Goal: Task Accomplishment & Management: Manage account settings

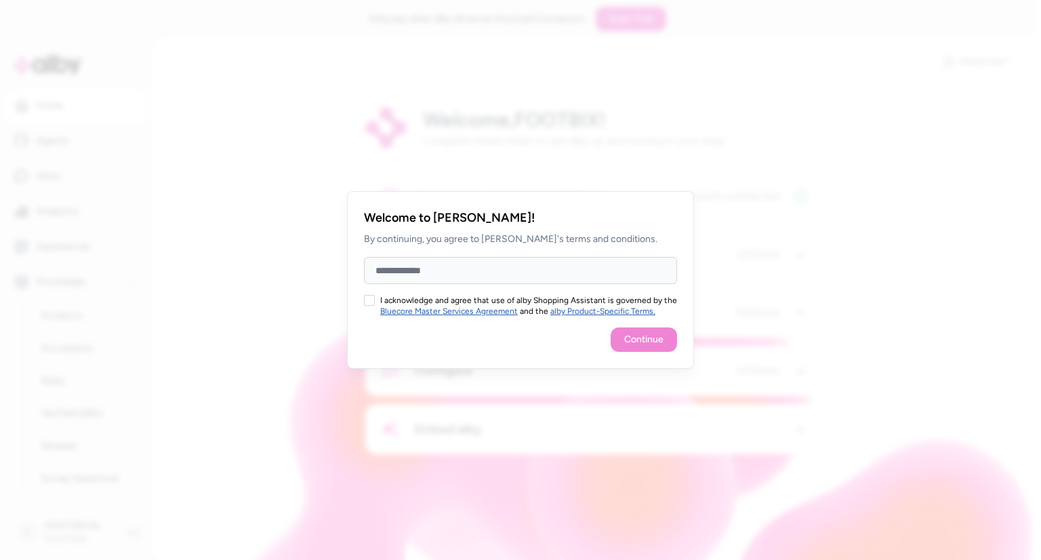
click at [447, 270] on input "Full Name" at bounding box center [520, 270] width 313 height 27
type input "*"
type input "*****"
click at [374, 304] on div "I acknowledge and agree that use of alby Shopping Assistant is governed by the …" at bounding box center [520, 306] width 313 height 22
click at [371, 304] on button "I acknowledge and agree that use of alby Shopping Assistant is governed by the …" at bounding box center [369, 300] width 11 height 11
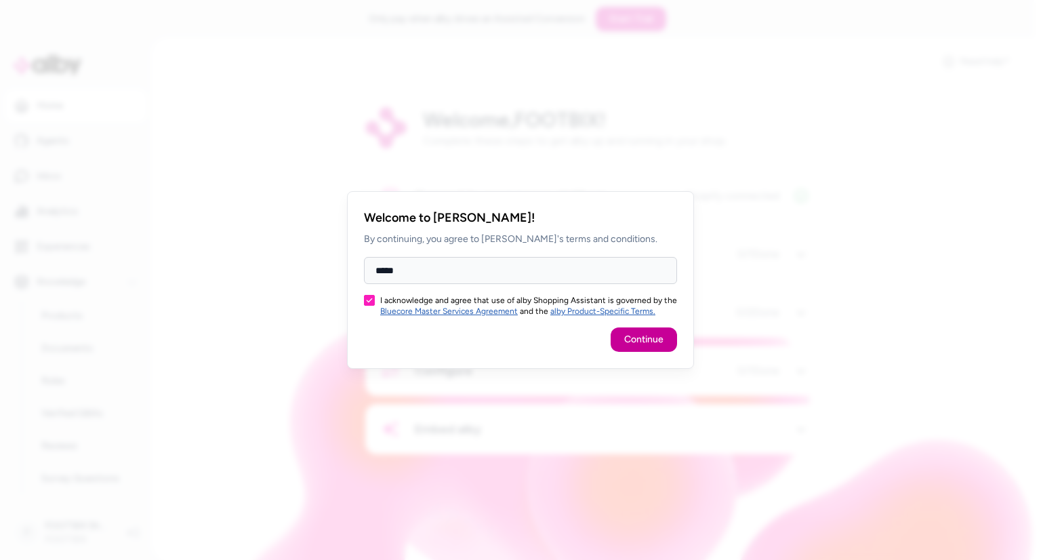
click at [642, 338] on button "Continue" at bounding box center [644, 339] width 66 height 24
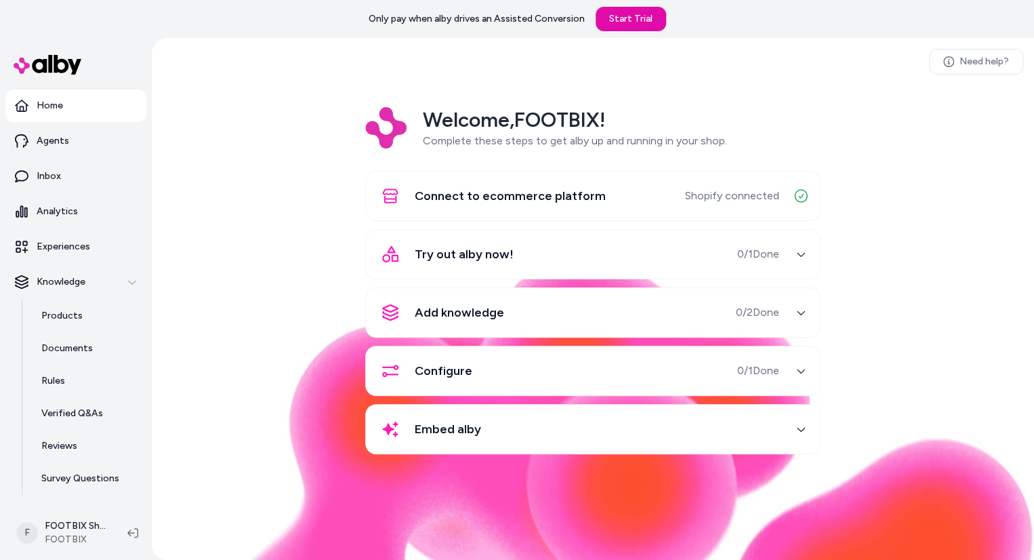
click at [678, 258] on div "Try out alby now! 0 / 1 Done" at bounding box center [576, 254] width 405 height 33
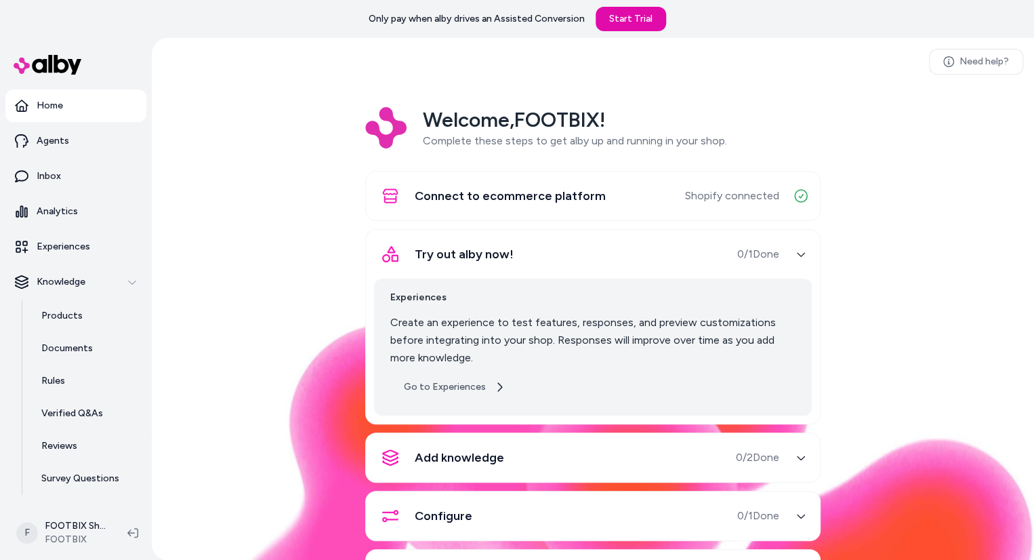
click at [494, 382] on icon at bounding box center [499, 387] width 11 height 11
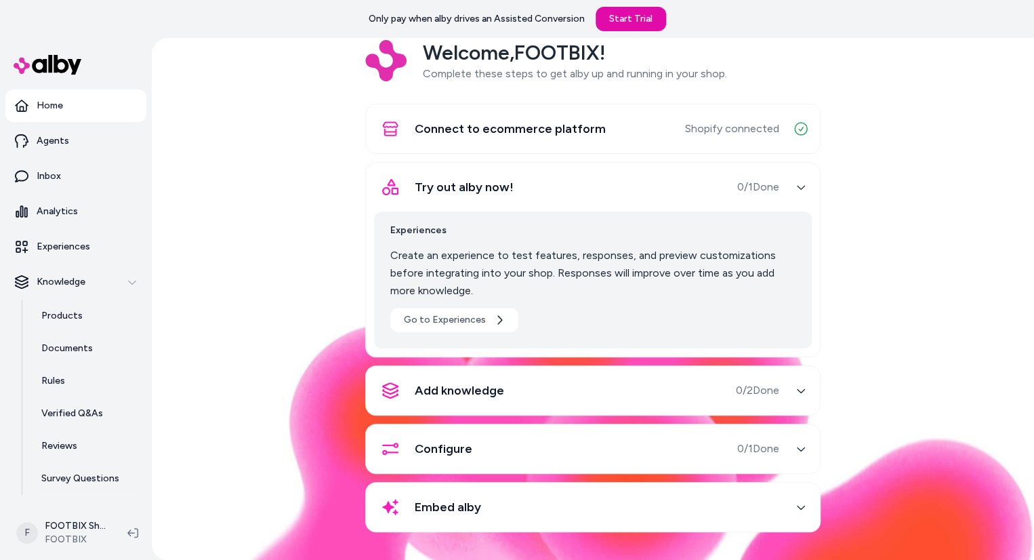
scroll to position [66, 0]
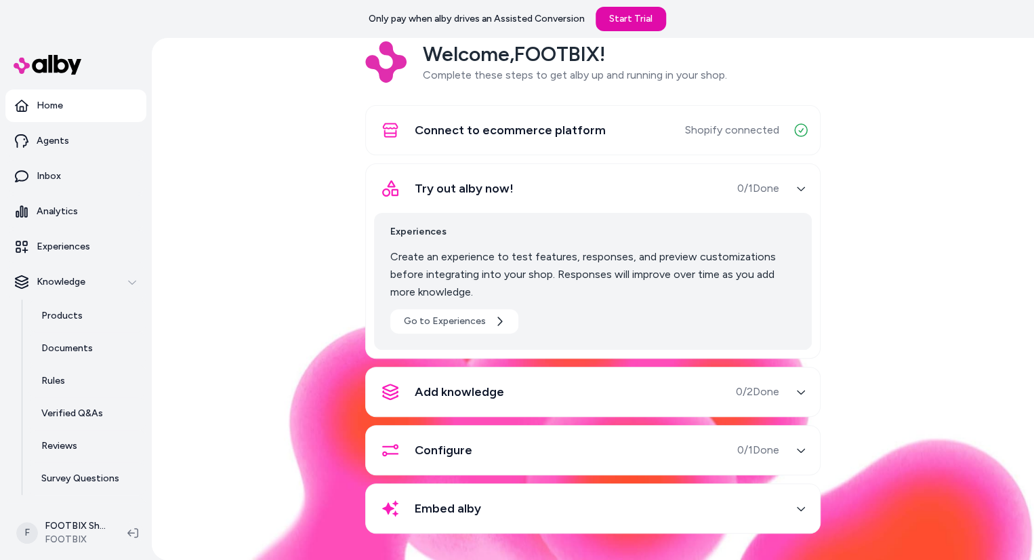
click at [409, 508] on div "Embed alby" at bounding box center [427, 508] width 107 height 33
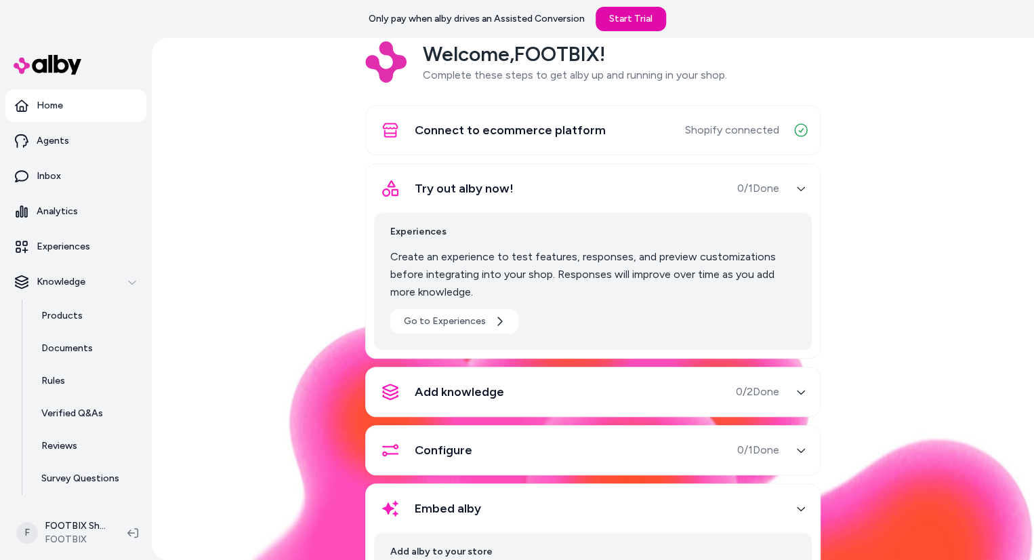
scroll to position [49, 0]
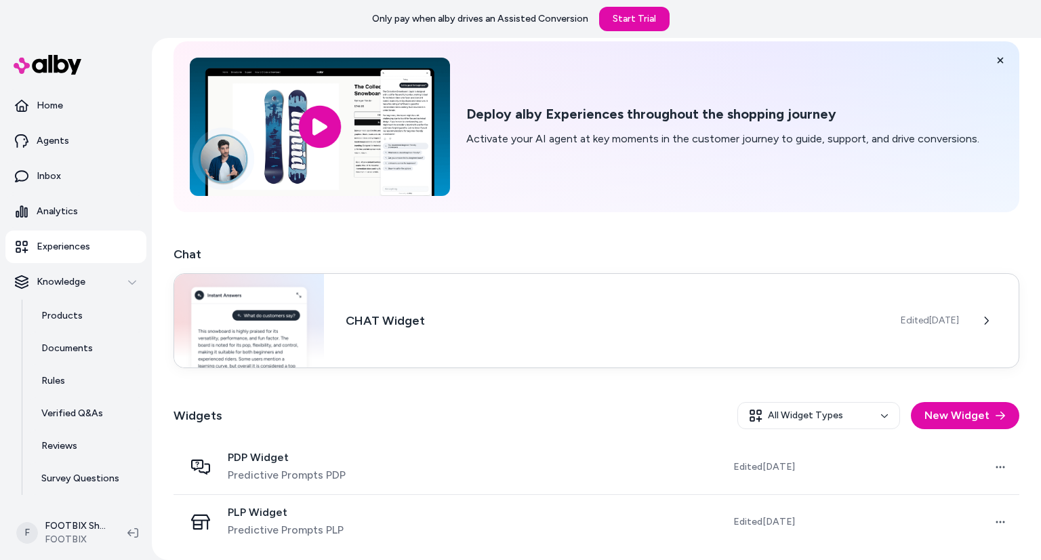
scroll to position [53, 0]
click at [472, 338] on div "CHAT Widget Edited [DATE]" at bounding box center [596, 321] width 846 height 95
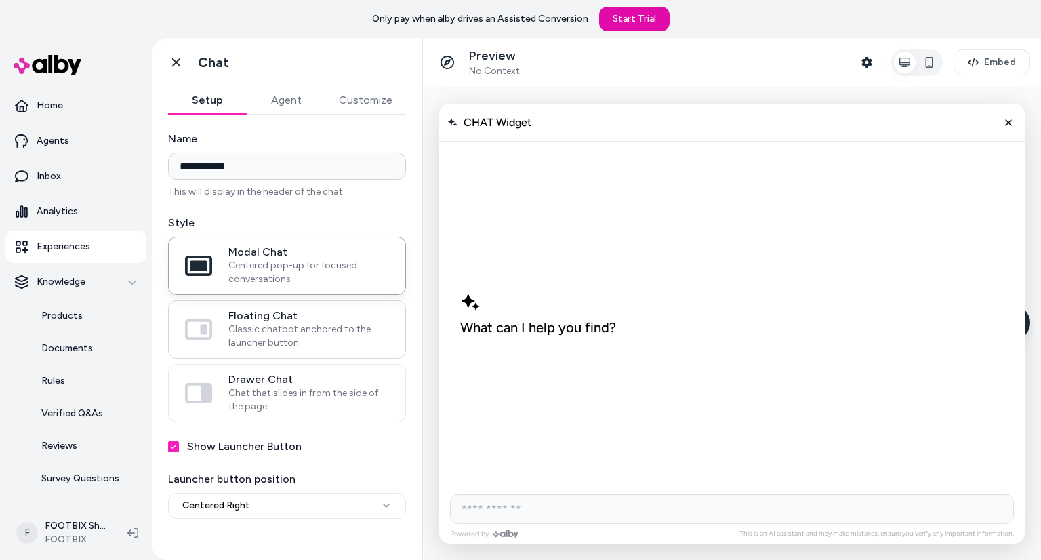
click at [312, 319] on span "Floating Chat" at bounding box center [308, 316] width 161 height 14
click at [0, 0] on button "Floating Chat Classic chatbot anchored to the launcher button" at bounding box center [0, 0] width 0 height 0
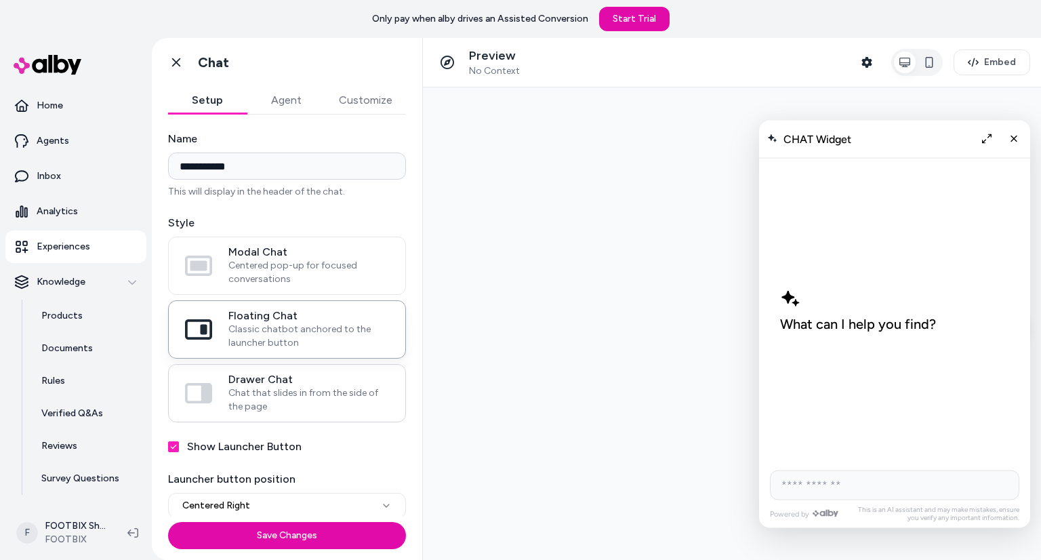
click at [284, 377] on span "Drawer Chat" at bounding box center [308, 380] width 161 height 14
click at [0, 0] on button "Drawer Chat Chat that slides in from the side of the page" at bounding box center [0, 0] width 0 height 0
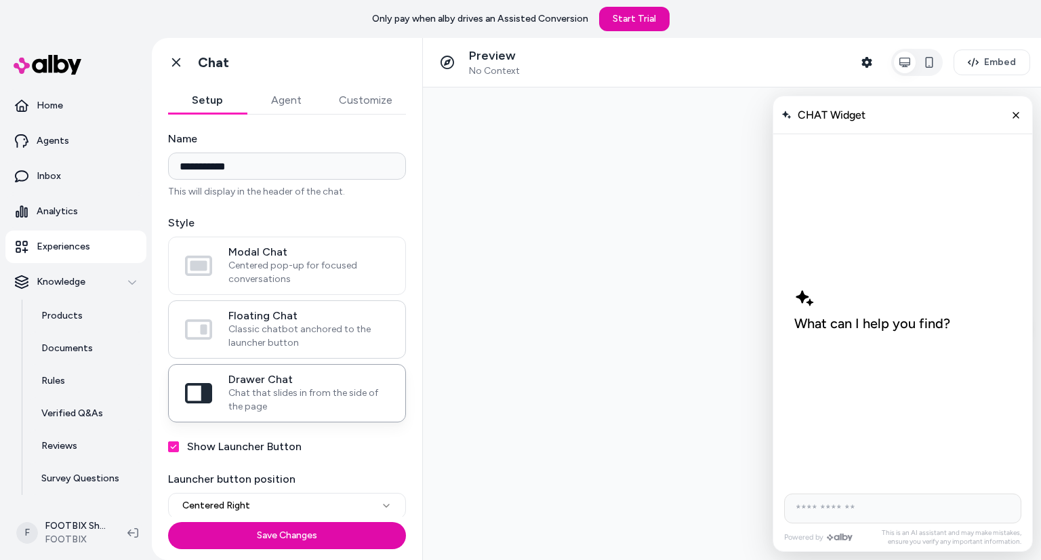
click at [281, 316] on span "Floating Chat" at bounding box center [308, 316] width 161 height 14
click at [0, 0] on button "Floating Chat Classic chatbot anchored to the launcher button" at bounding box center [0, 0] width 0 height 0
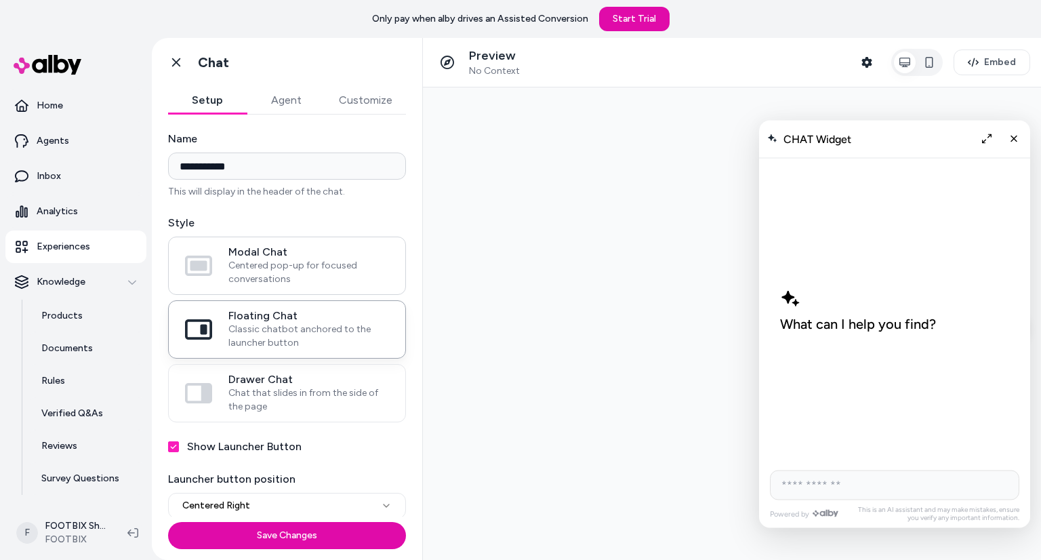
click at [277, 265] on span "Centered pop-up for focused conversations" at bounding box center [308, 272] width 161 height 27
click at [0, 0] on button "Modal Chat Centered pop-up for focused conversations" at bounding box center [0, 0] width 0 height 0
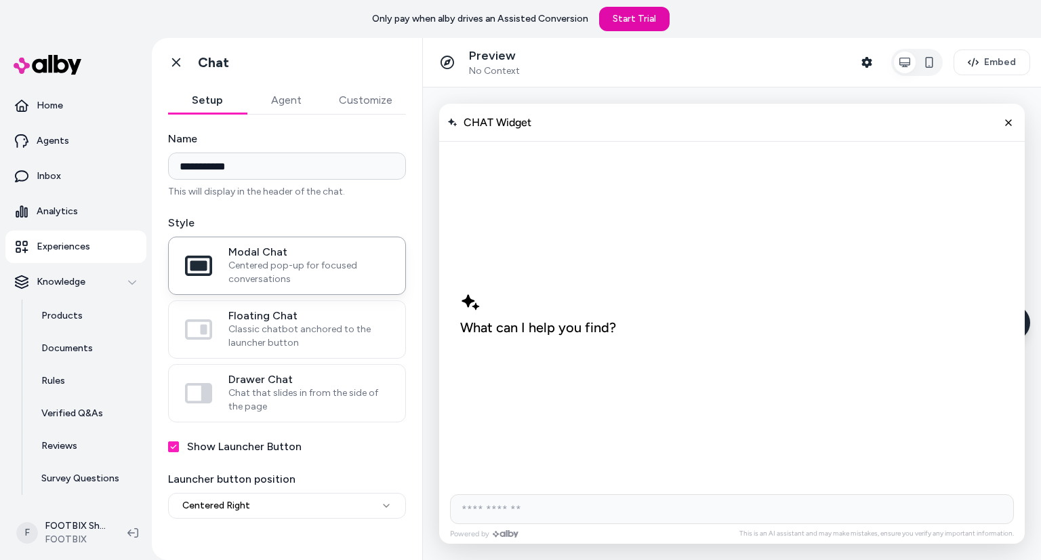
click at [254, 450] on label "Show Launcher Button" at bounding box center [244, 446] width 115 height 16
click at [179, 450] on button "Show Launcher Button" at bounding box center [173, 446] width 11 height 11
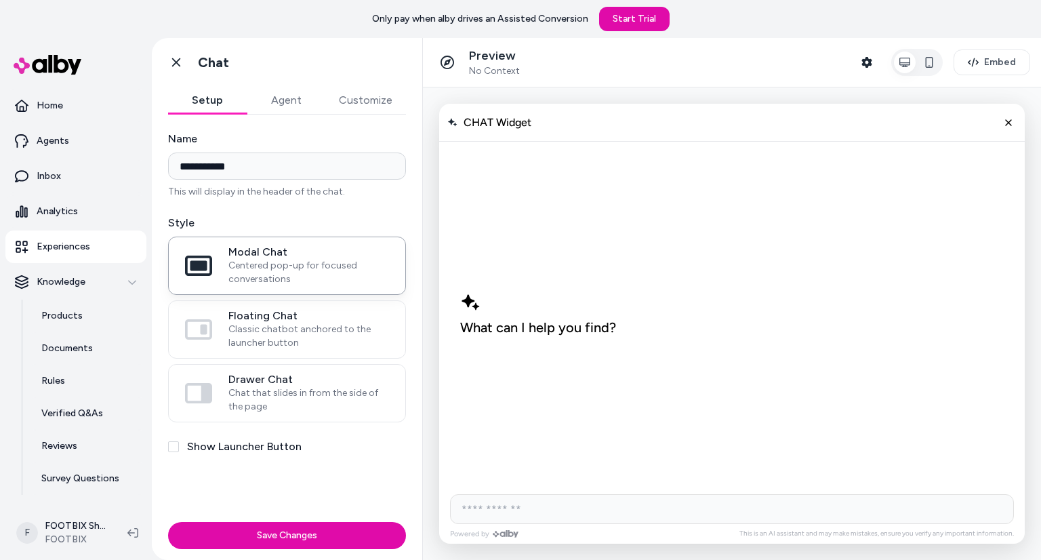
click at [254, 450] on label "Show Launcher Button" at bounding box center [244, 446] width 115 height 16
click at [179, 450] on button "Show Launcher Button" at bounding box center [173, 446] width 11 height 11
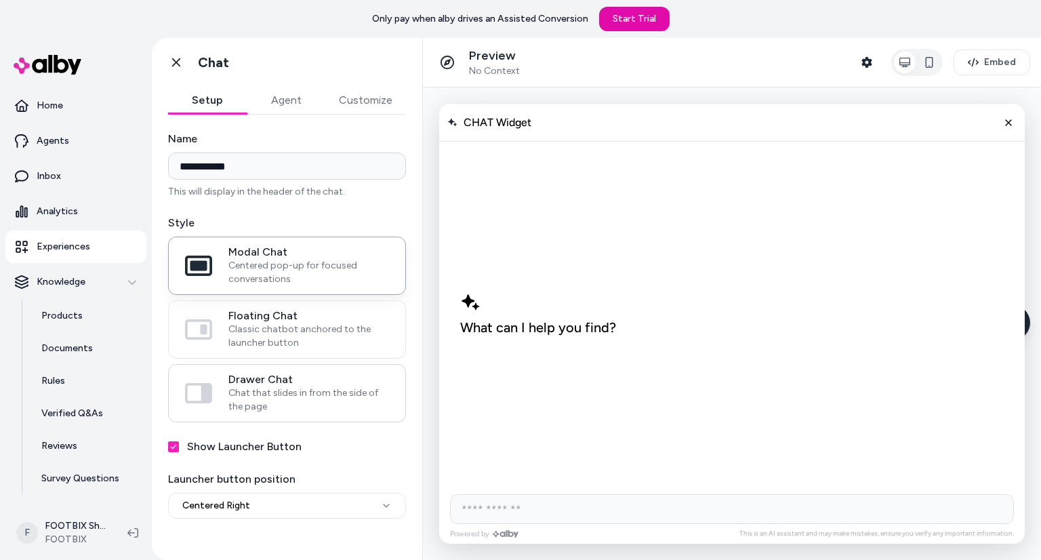
click at [258, 401] on span "Chat that slides in from the side of the page" at bounding box center [308, 399] width 161 height 27
click at [0, 0] on button "Drawer Chat Chat that slides in from the side of the page" at bounding box center [0, 0] width 0 height 0
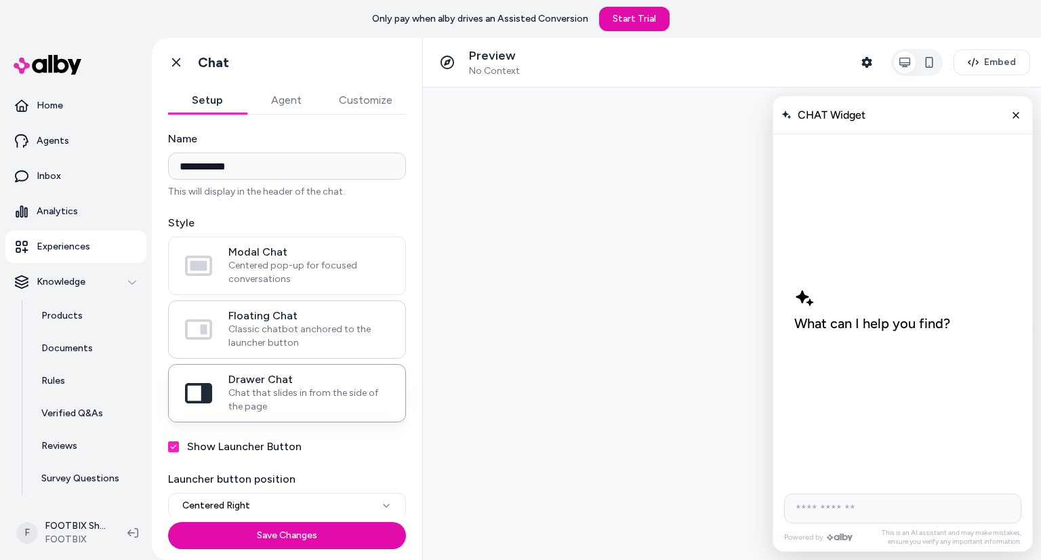
click at [262, 323] on span "Classic chatbot anchored to the launcher button" at bounding box center [308, 336] width 161 height 27
click at [0, 0] on button "Floating Chat Classic chatbot anchored to the launcher button" at bounding box center [0, 0] width 0 height 0
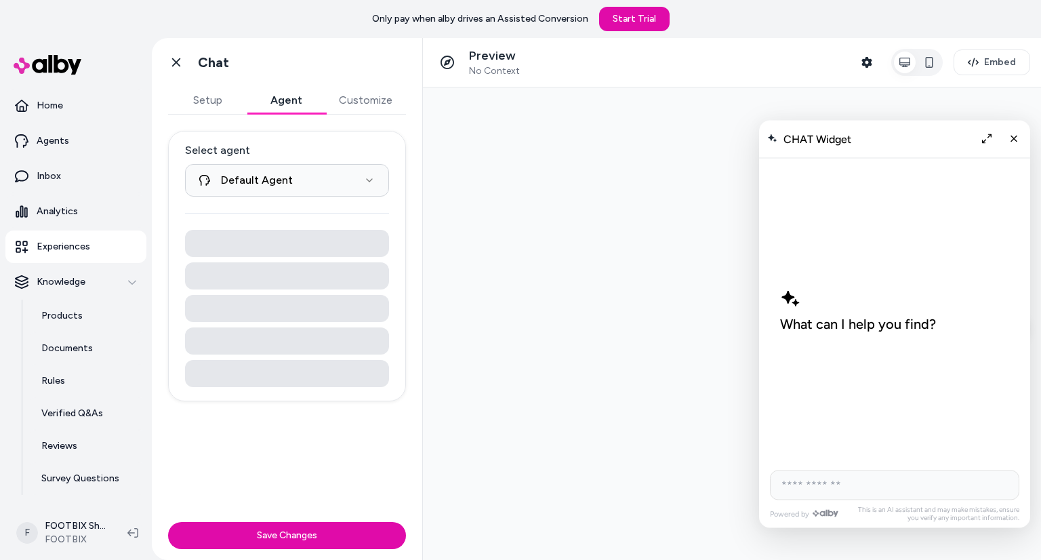
click at [273, 100] on button "Agent" at bounding box center [286, 100] width 79 height 27
click at [309, 167] on html "**********" at bounding box center [520, 280] width 1041 height 560
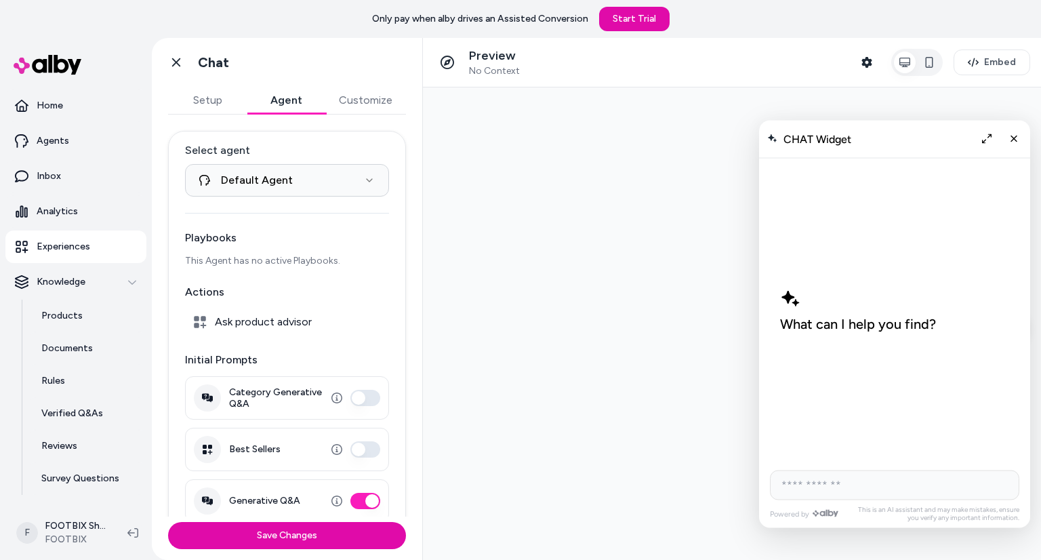
click at [359, 96] on html "**********" at bounding box center [520, 280] width 1041 height 560
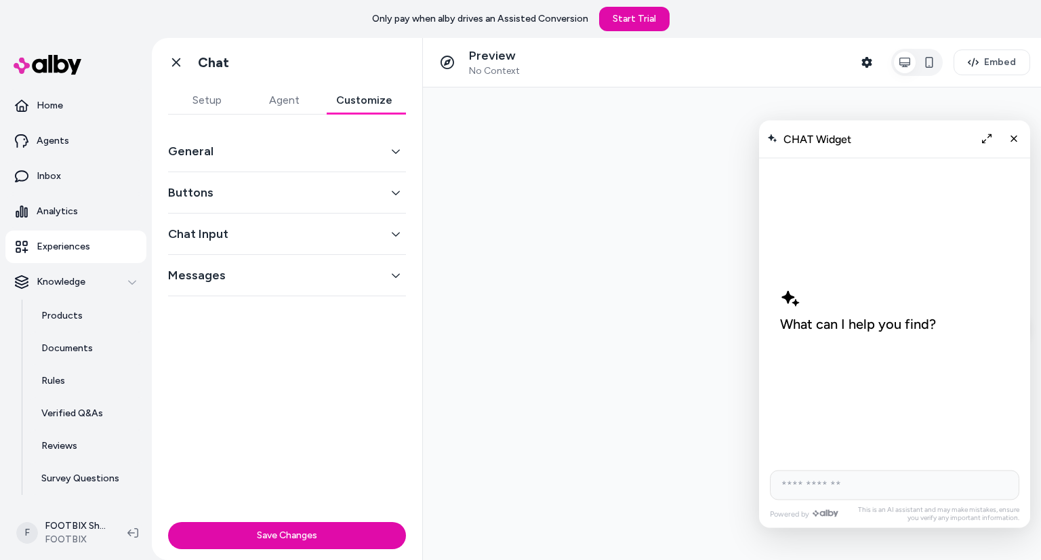
click at [359, 96] on button "Customize" at bounding box center [364, 100] width 83 height 27
click at [289, 188] on button "Buttons" at bounding box center [287, 192] width 238 height 19
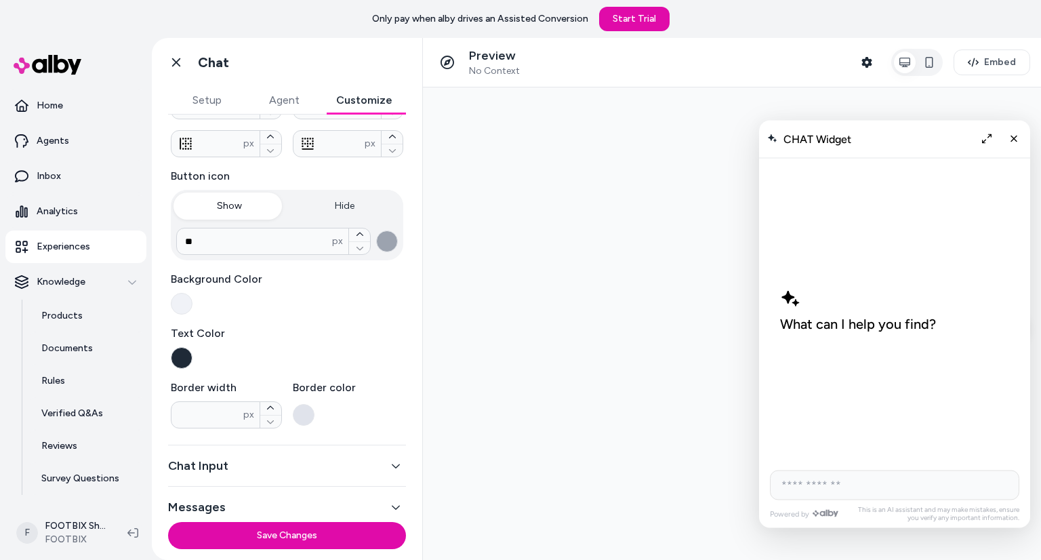
scroll to position [257, 0]
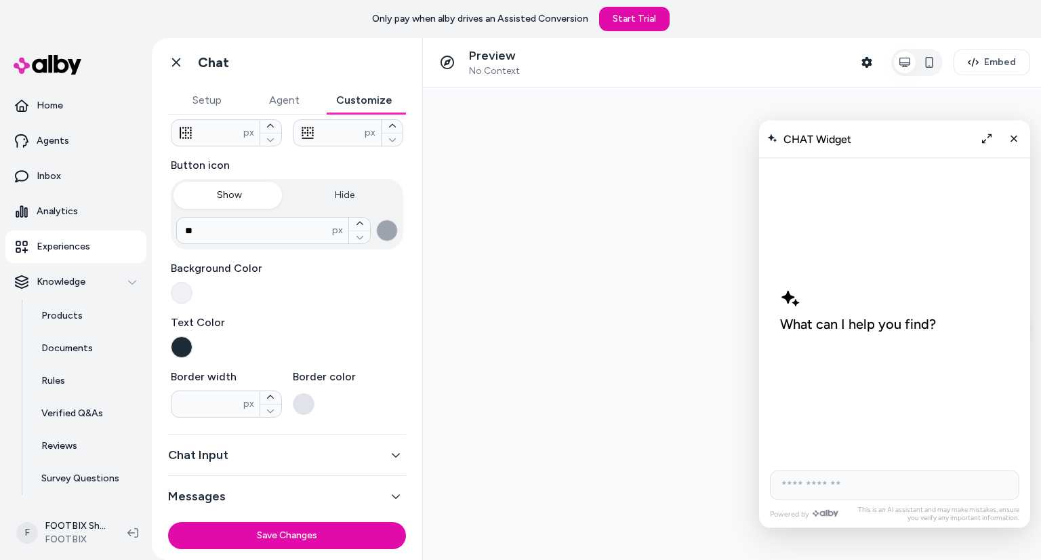
click at [73, 68] on img at bounding box center [48, 65] width 68 height 20
click at [173, 58] on icon at bounding box center [176, 63] width 14 height 14
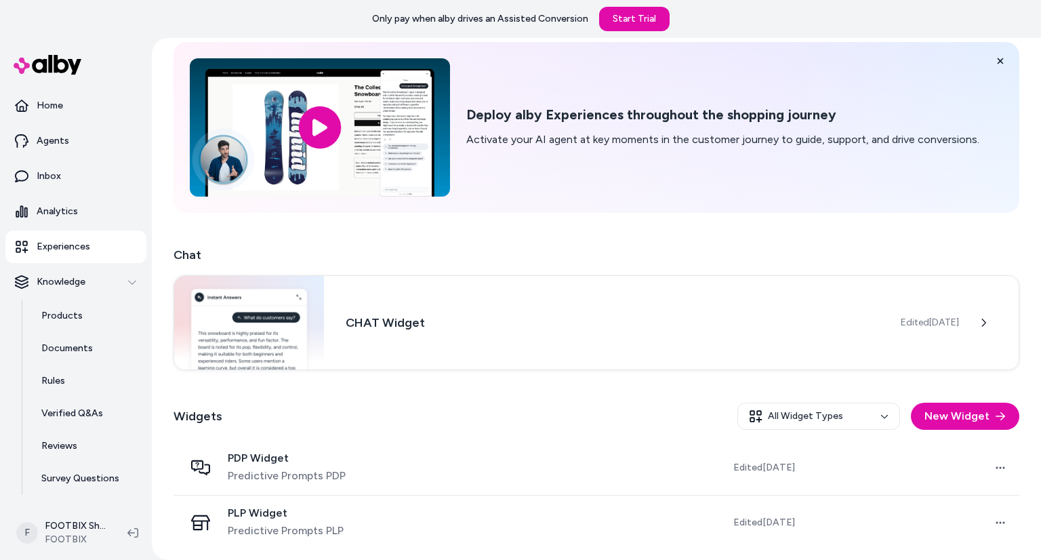
click at [68, 62] on img at bounding box center [48, 65] width 68 height 20
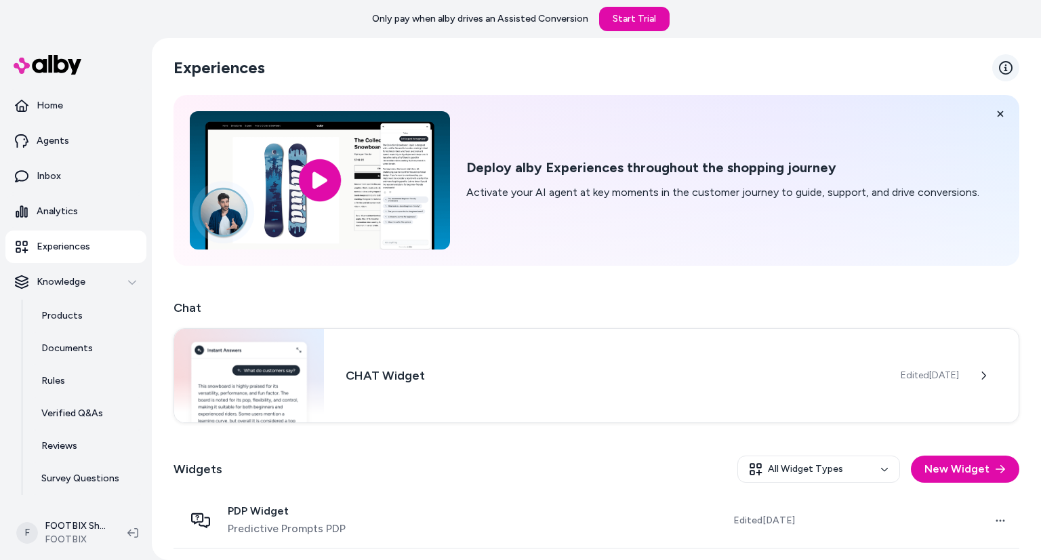
click at [1000, 68] on icon at bounding box center [1006, 68] width 14 height 14
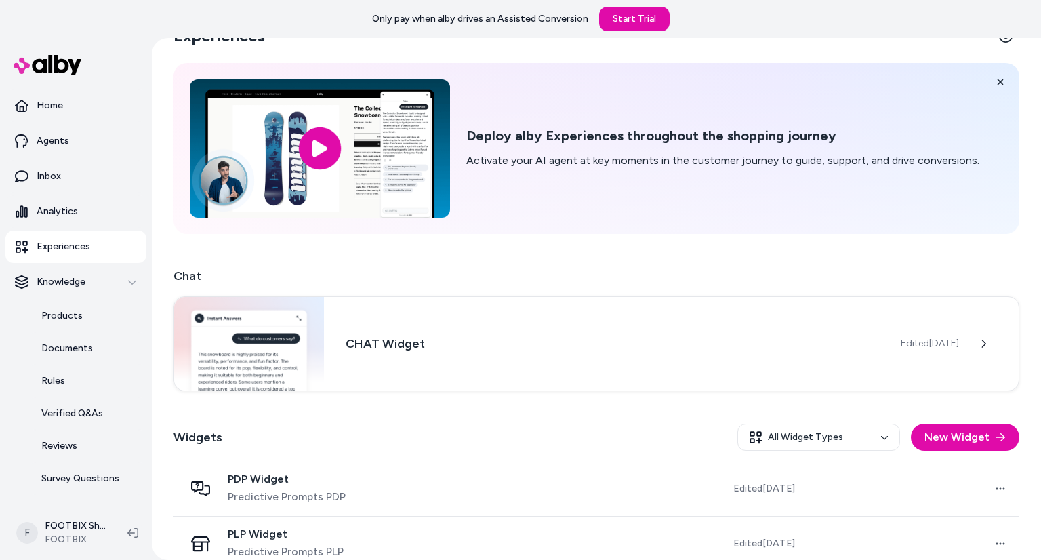
scroll to position [54, 0]
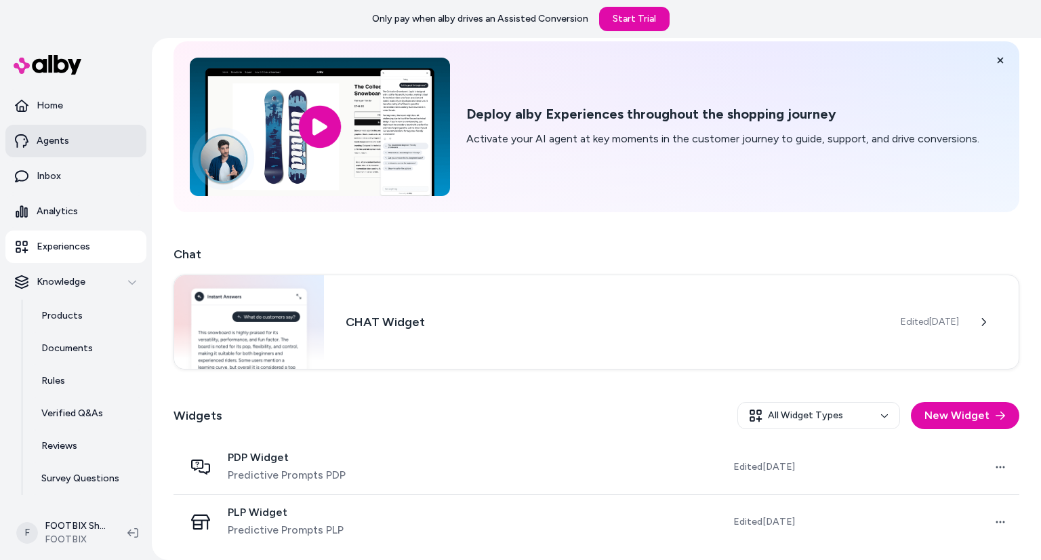
click at [83, 131] on link "Agents" at bounding box center [75, 141] width 141 height 33
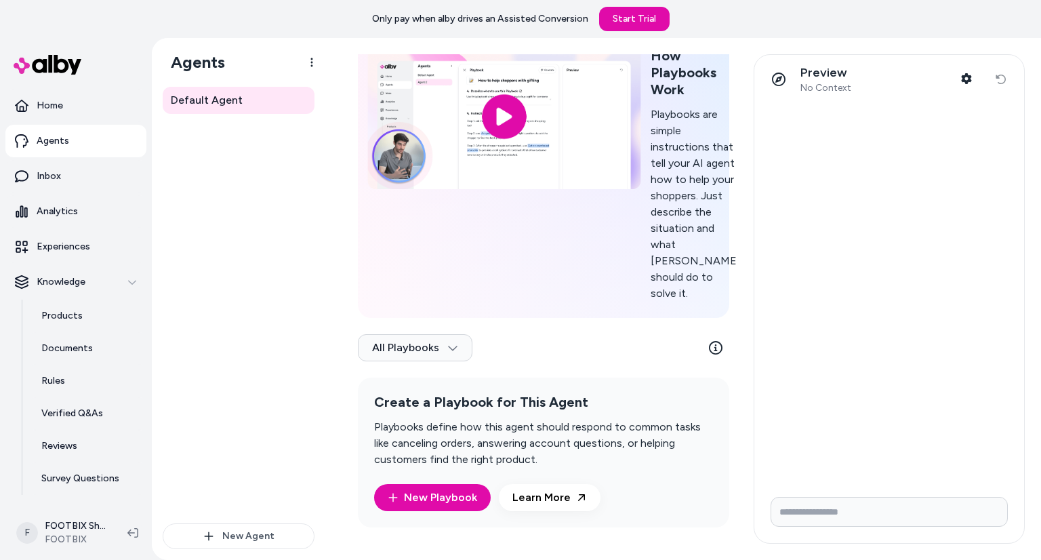
scroll to position [104, 0]
click at [712, 352] on icon at bounding box center [716, 348] width 14 height 14
